Goal: Find specific page/section: Find specific page/section

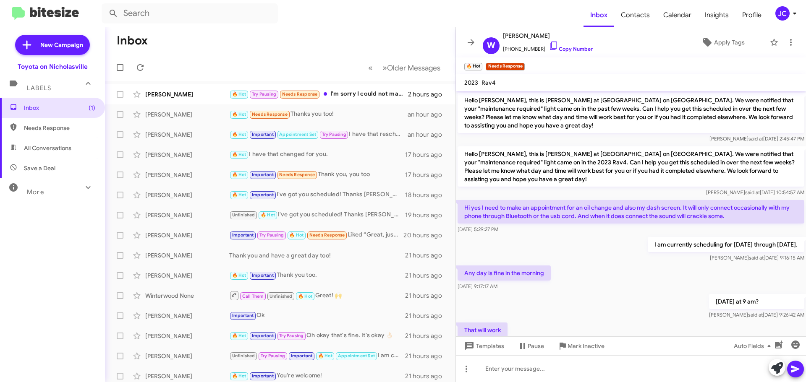
scroll to position [55, 0]
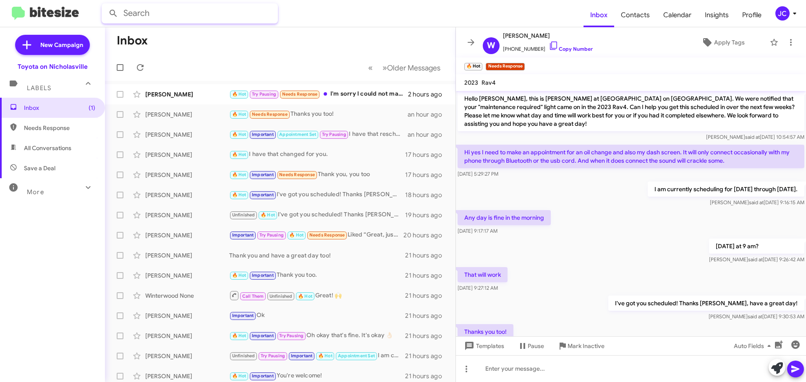
click at [153, 20] on input "text" at bounding box center [190, 13] width 176 height 20
click at [105, 5] on button at bounding box center [113, 13] width 17 height 17
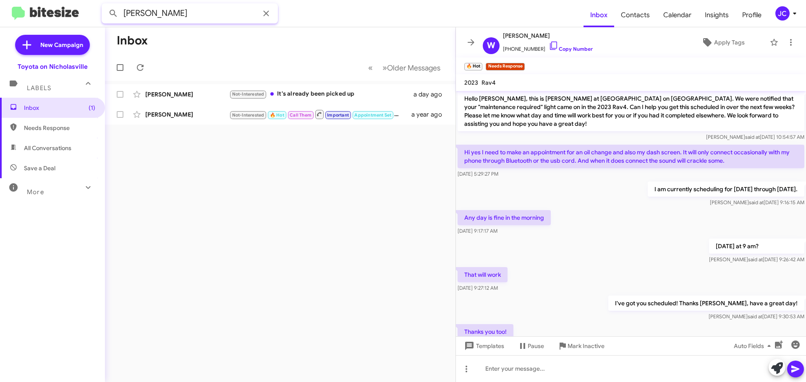
drag, startPoint x: 163, startPoint y: 12, endPoint x: -83, endPoint y: 6, distance: 246.0
click at [0, 6] on html "[PERSON_NAME] Inbox Contacts Calendar Insights Profile JC New Campaign Toyota o…" at bounding box center [403, 191] width 806 height 382
click at [105, 5] on button at bounding box center [113, 13] width 17 height 17
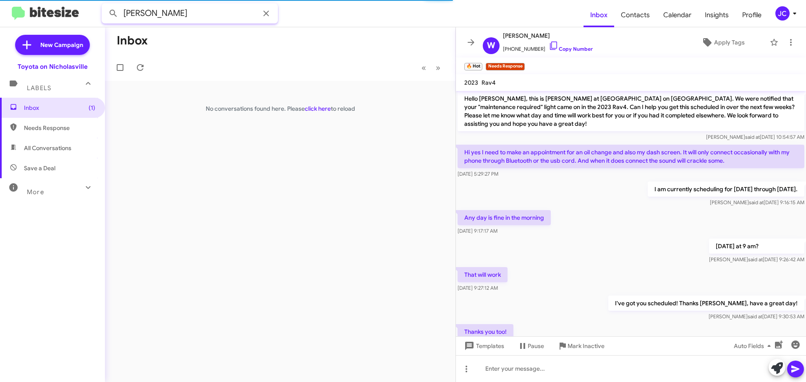
click at [105, 5] on button at bounding box center [113, 13] width 17 height 17
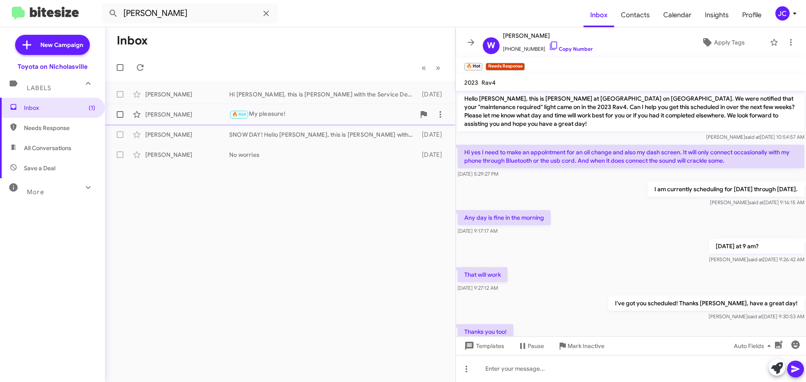
click at [156, 114] on div "[PERSON_NAME]" at bounding box center [187, 114] width 84 height 8
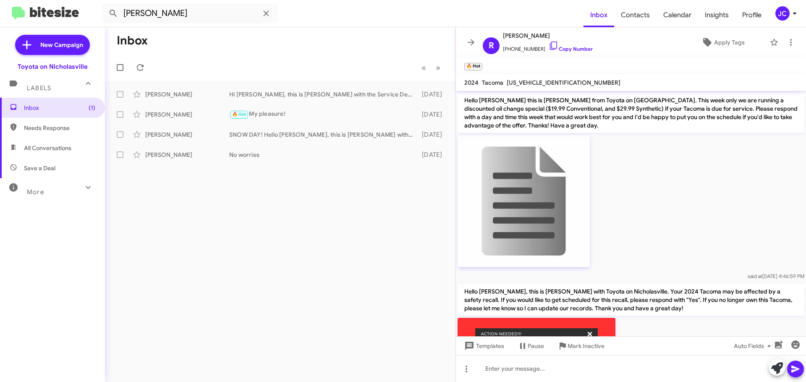
scroll to position [317, 0]
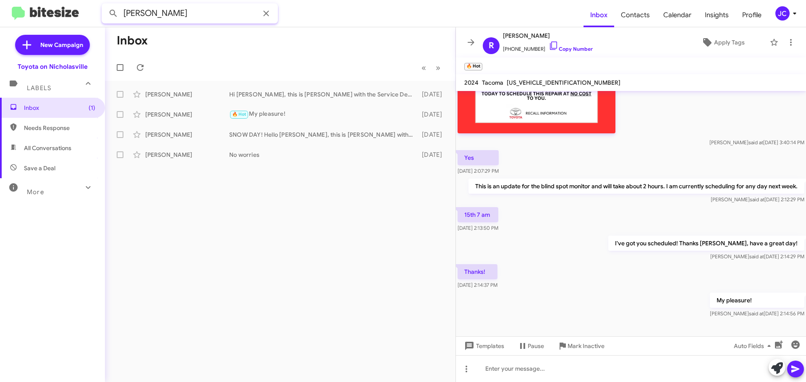
drag, startPoint x: 179, startPoint y: 16, endPoint x: -29, endPoint y: 20, distance: 207.3
click at [0, 20] on html "[PERSON_NAME] Inbox Contacts Calendar Insights Profile JC New Campaign Toyota o…" at bounding box center [403, 191] width 806 height 382
click at [105, 5] on button at bounding box center [113, 13] width 17 height 17
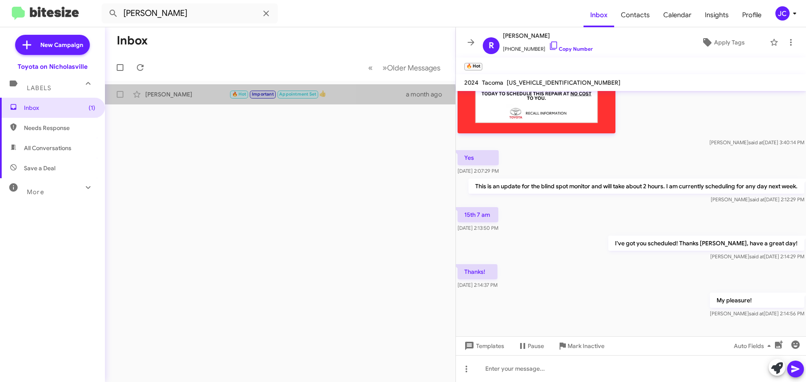
drag, startPoint x: 193, startPoint y: 102, endPoint x: 231, endPoint y: 120, distance: 42.2
click at [193, 102] on div "[PERSON_NAME] 🔥 Hot Important Appointment Set 👍 a month ago" at bounding box center [280, 94] width 337 height 17
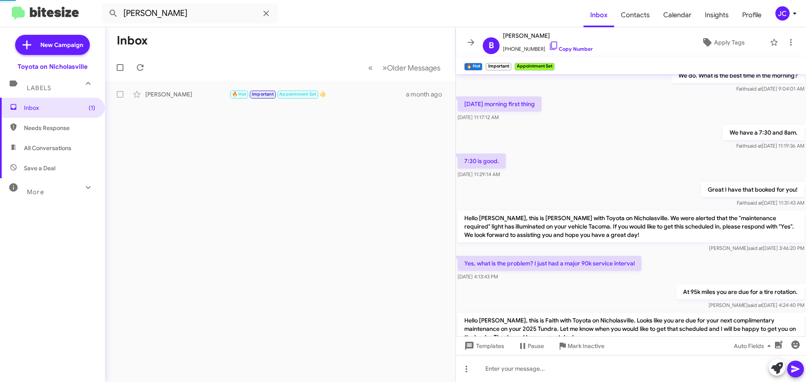
scroll to position [2654, 0]
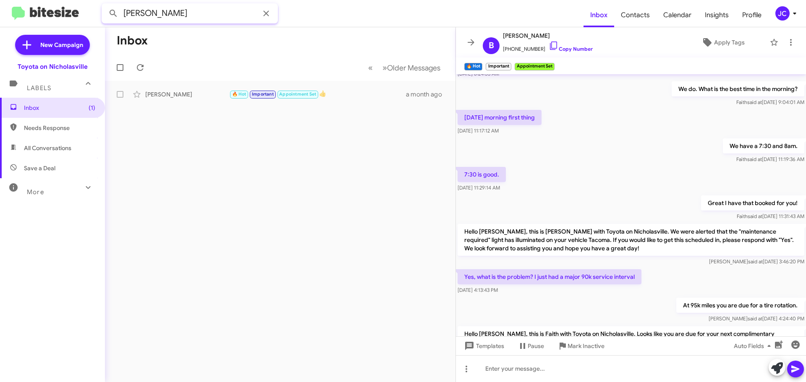
drag, startPoint x: 159, startPoint y: 12, endPoint x: -181, endPoint y: 16, distance: 339.5
click at [0, 16] on html "[PERSON_NAME] Inbox Contacts Calendar Insights Profile JC New Campaign Toyota o…" at bounding box center [403, 191] width 806 height 382
type input "kashindi"
click at [105, 5] on button at bounding box center [113, 13] width 17 height 17
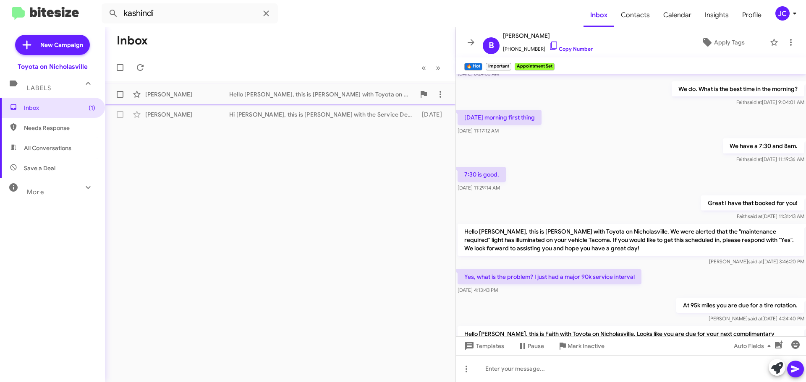
drag, startPoint x: 205, startPoint y: 91, endPoint x: 196, endPoint y: 91, distance: 8.8
click at [205, 91] on div "[PERSON_NAME]" at bounding box center [187, 94] width 84 height 8
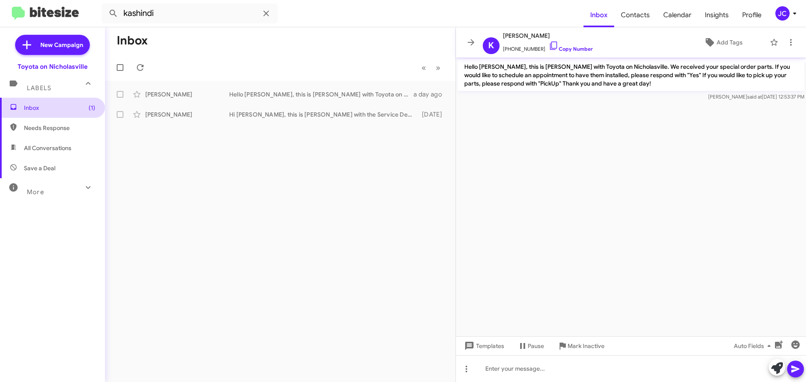
click at [64, 101] on span "Inbox (1)" at bounding box center [52, 108] width 105 height 20
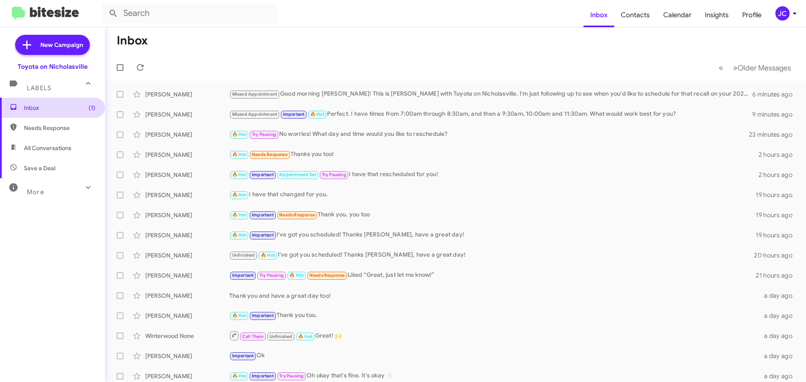
click at [54, 111] on span "Inbox (1)" at bounding box center [59, 108] width 71 height 8
click at [50, 150] on span "All Conversations" at bounding box center [47, 148] width 47 height 8
type input "in:all-conversations"
